Goal: Information Seeking & Learning: Learn about a topic

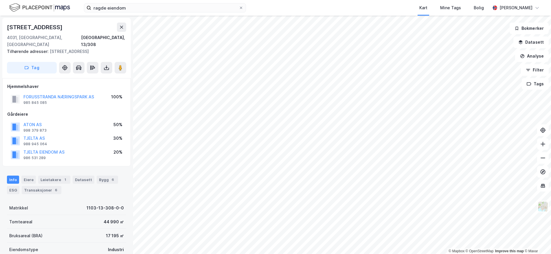
click at [278, 254] on html "ragde eiendom Kart Mine Tags Bolig [PERSON_NAME] © Mapbox © OpenStreetMap Impro…" at bounding box center [275, 127] width 551 height 254
click at [298, 254] on html "ragde eiendom Kart Mine Tags Bolig [PERSON_NAME] © Mapbox © OpenStreetMap Impro…" at bounding box center [275, 127] width 551 height 254
click at [306, 254] on html "ragde eiendom Kart Mine Tags Bolig [PERSON_NAME] © Mapbox © OpenStreetMap Impro…" at bounding box center [275, 127] width 551 height 254
click at [347, 254] on html "ragde eiendom Kart Mine Tags Bolig [PERSON_NAME] © Mapbox © OpenStreetMap Impro…" at bounding box center [275, 127] width 551 height 254
click at [205, 0] on html "ragde eiendom Kart Mine Tags Bolig [PERSON_NAME] © Mapbox © OpenStreetMap Impro…" at bounding box center [275, 127] width 551 height 254
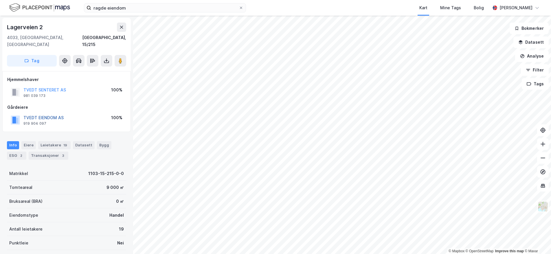
click at [0, 0] on button "TVEDT EIENDOM AS" at bounding box center [0, 0] width 0 height 0
